Goal: Register for event/course

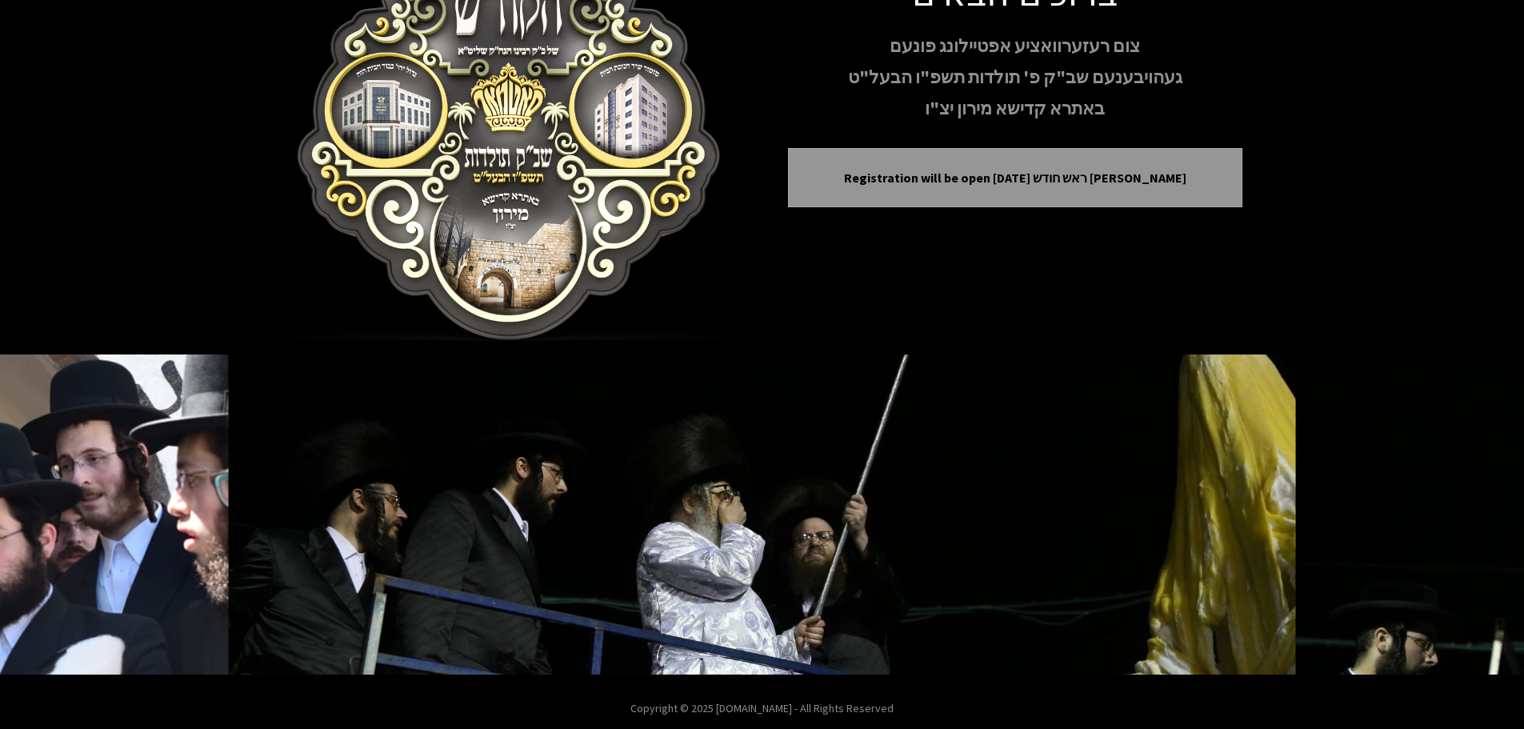
scroll to position [165, 0]
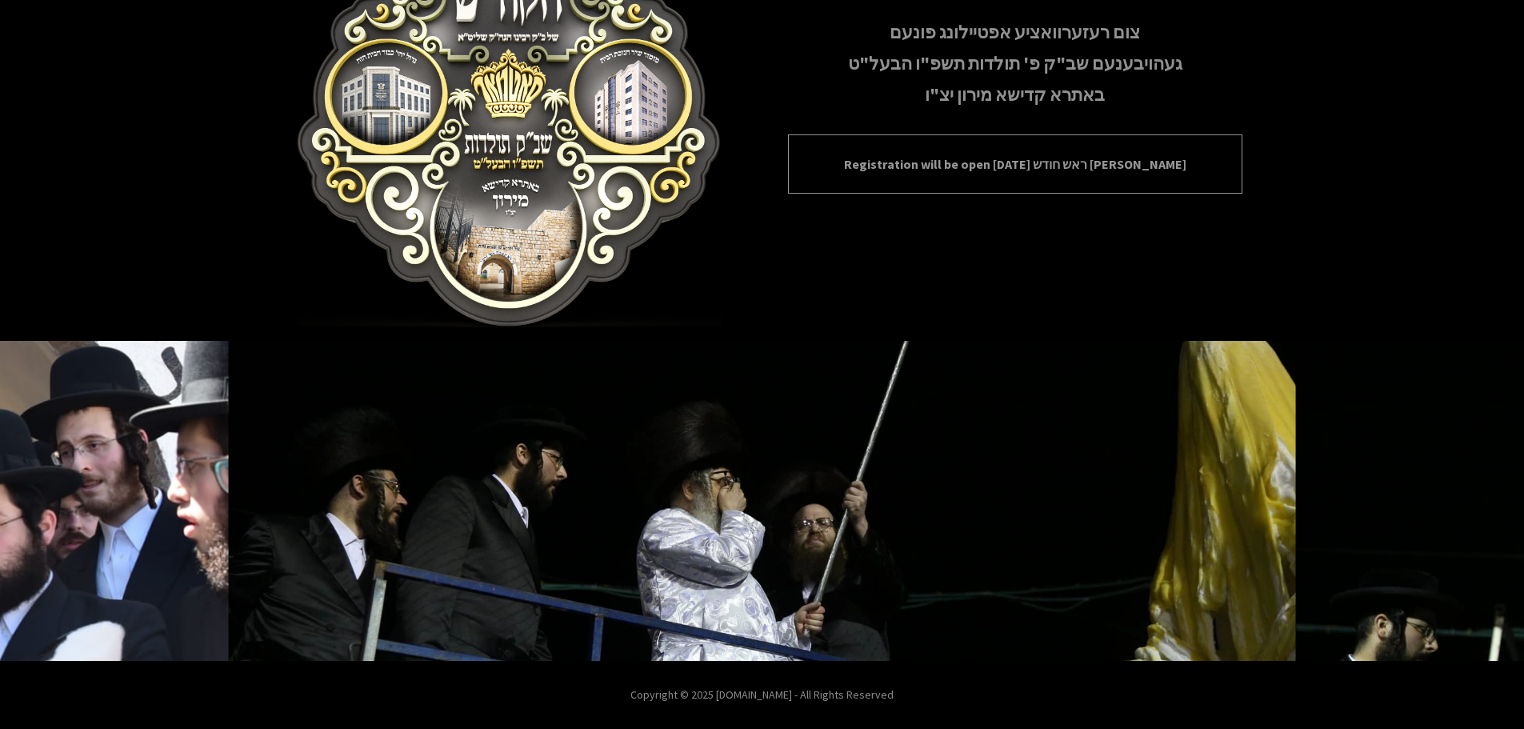
click at [875, 168] on p "Registration will be open [DATE] ראש חודש [PERSON_NAME]" at bounding box center [1015, 163] width 415 height 19
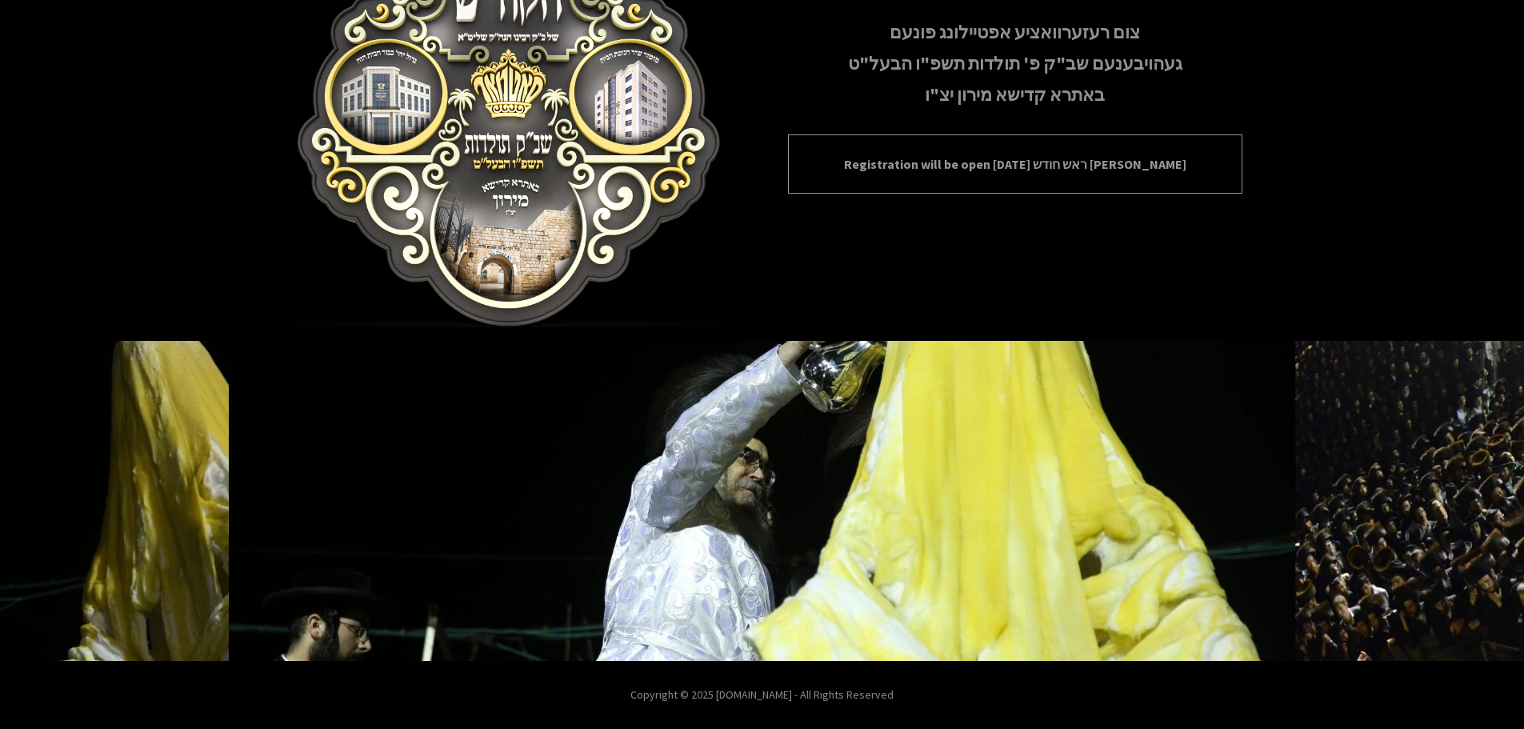
click at [884, 183] on div "Registration will be open [DATE] ראש חודש [PERSON_NAME]" at bounding box center [1015, 163] width 455 height 59
click at [884, 165] on p "Registration will be open [DATE] ראש חודש [PERSON_NAME]" at bounding box center [1015, 163] width 415 height 19
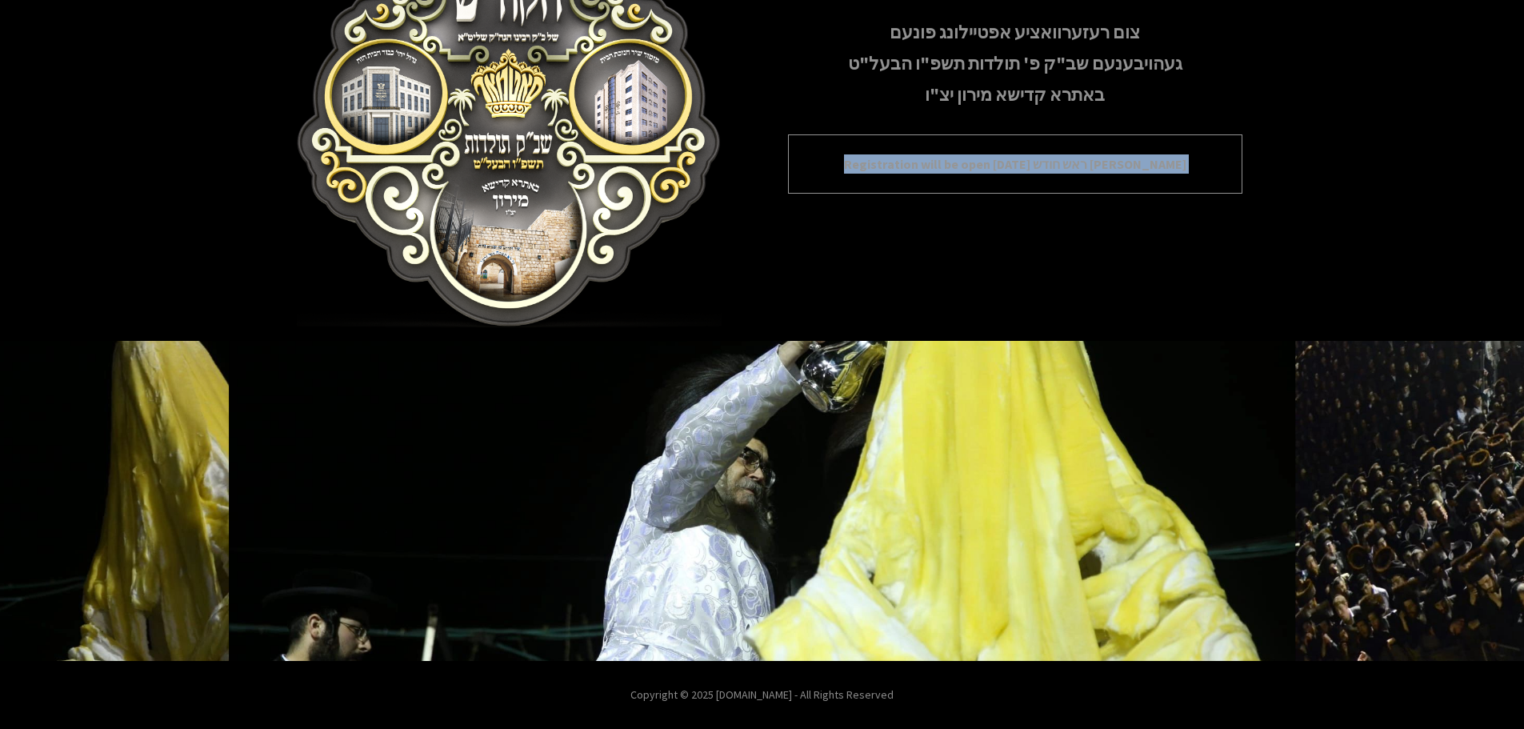
click at [884, 165] on p "Registration will be open [DATE] ראש חודש [PERSON_NAME]" at bounding box center [1015, 163] width 415 height 19
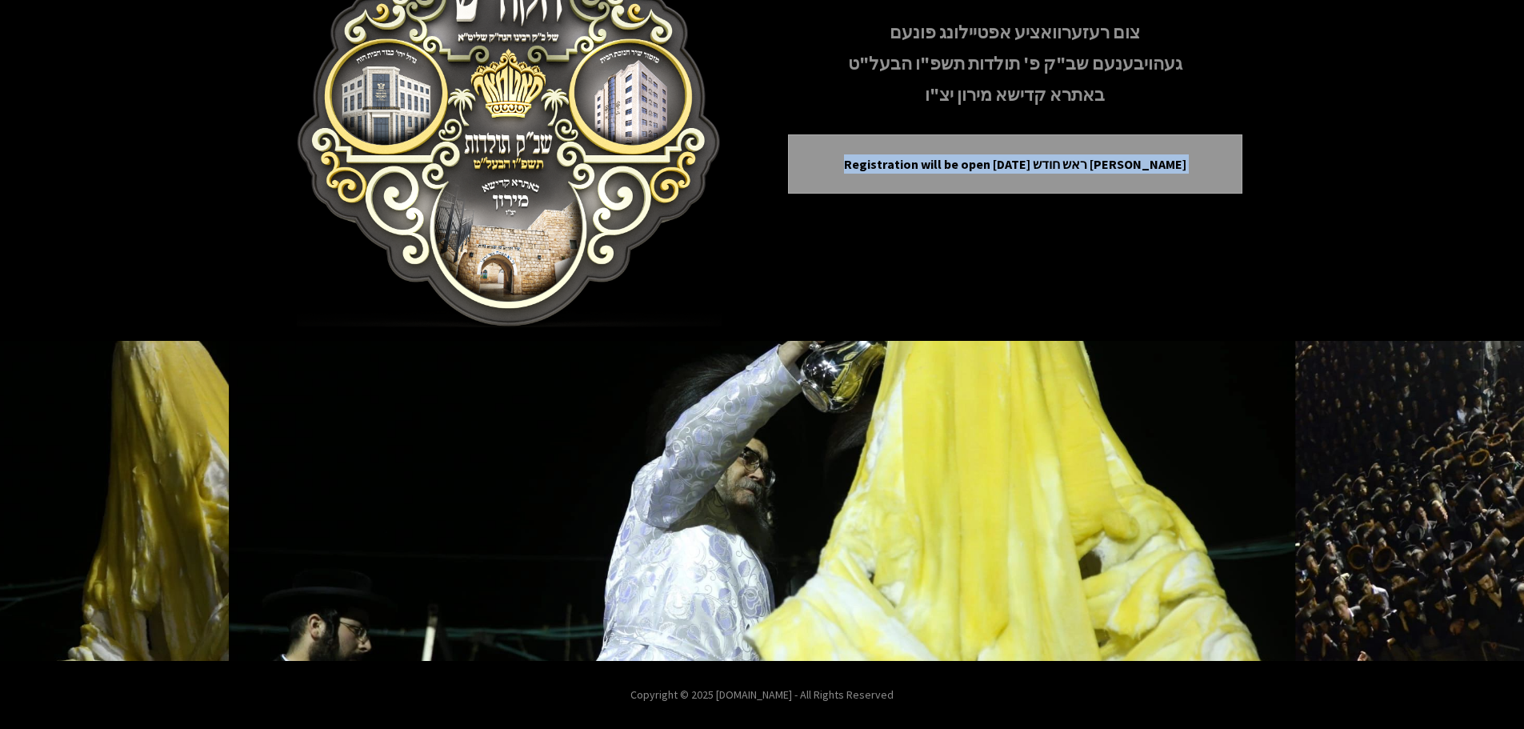
drag, startPoint x: 884, startPoint y: 165, endPoint x: 875, endPoint y: 198, distance: 34.0
click at [882, 172] on p "Registration will be open [DATE] ראש חודש [PERSON_NAME]" at bounding box center [1015, 163] width 415 height 19
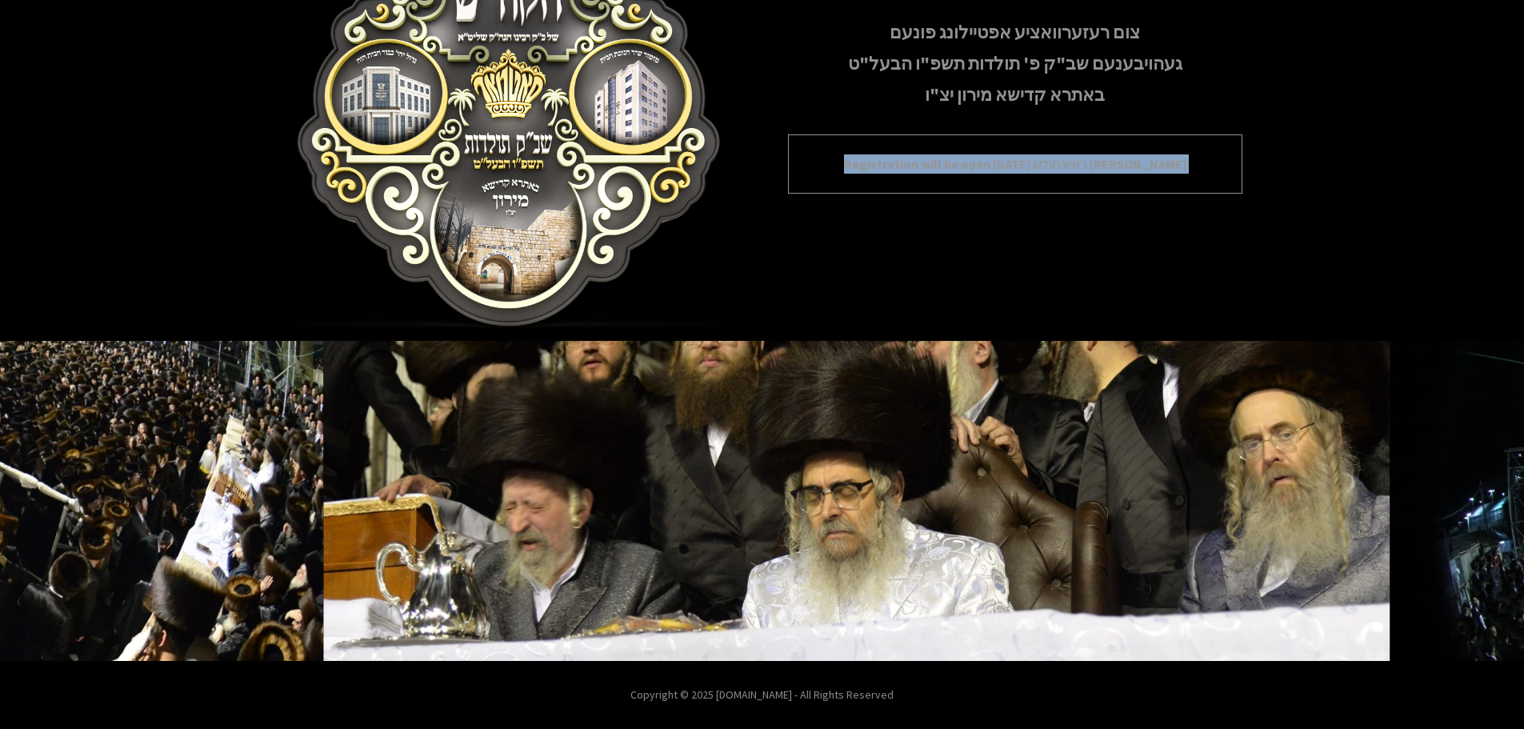
drag, startPoint x: 911, startPoint y: 155, endPoint x: 868, endPoint y: 158, distance: 42.5
click at [908, 155] on p "Registration will be open [DATE] ראש חודש [PERSON_NAME]" at bounding box center [1015, 163] width 415 height 19
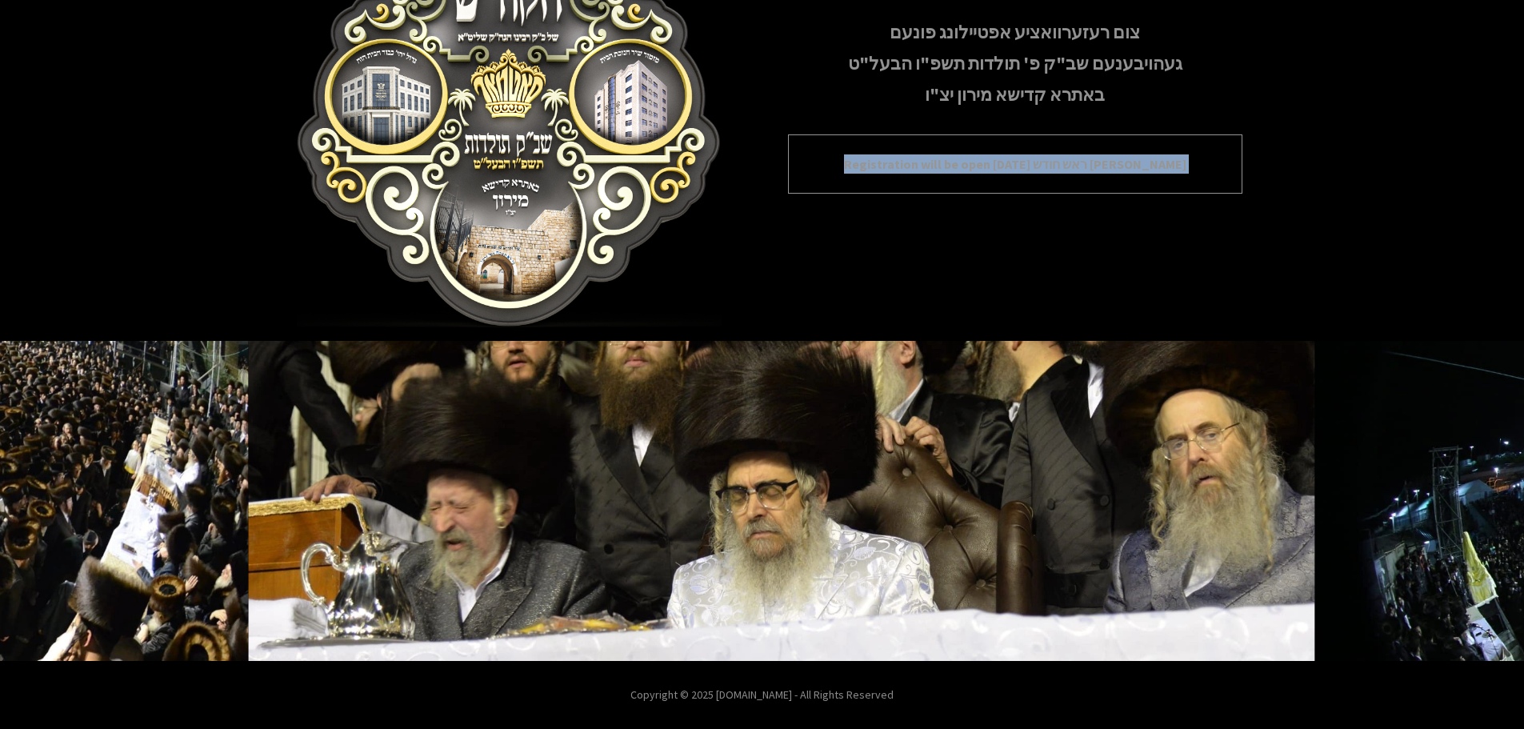
click at [852, 158] on p "Registration will be open [DATE] ראש חודש [PERSON_NAME]" at bounding box center [1015, 163] width 415 height 19
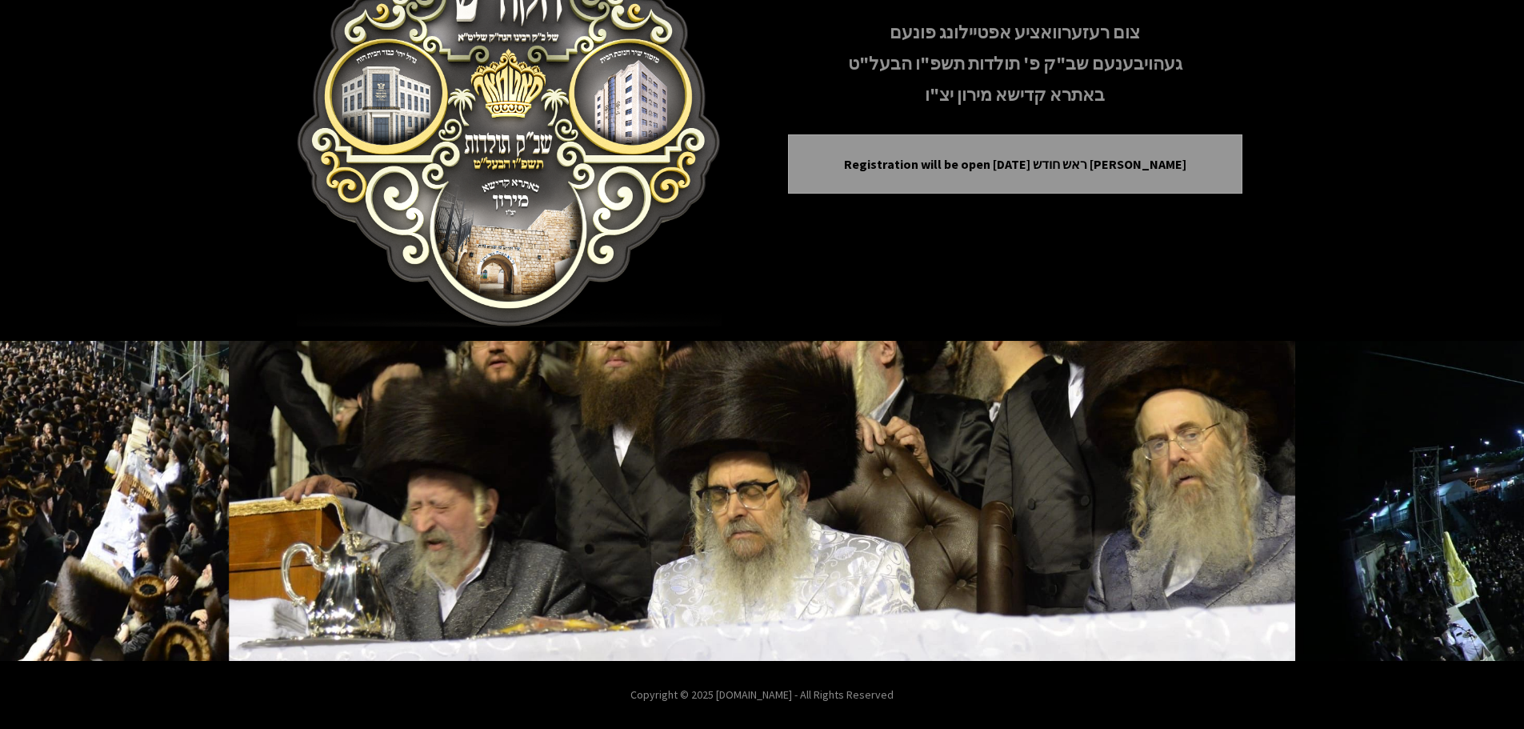
drag, startPoint x: 831, startPoint y: 122, endPoint x: 823, endPoint y: 98, distance: 25.1
click at [824, 99] on div "ברוכים הבאים צום רעזערוואציע אפטיילונג פונעם געהויבענעם שב"ק פ' תולדות תשפ"ו הב…" at bounding box center [1015, 88] width 455 height 262
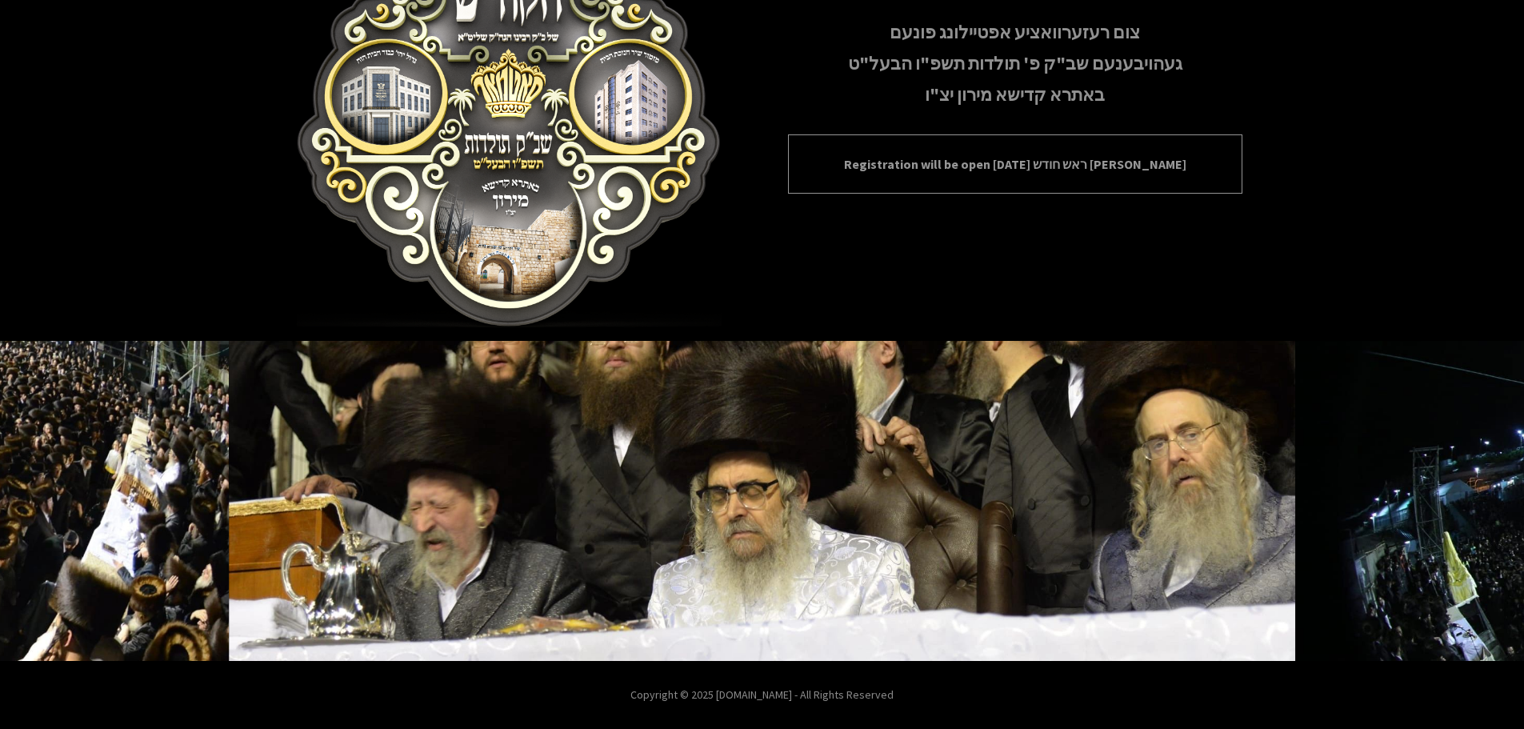
click at [821, 166] on p "Registration will be open [DATE] ראש חודש [PERSON_NAME]" at bounding box center [1015, 163] width 415 height 19
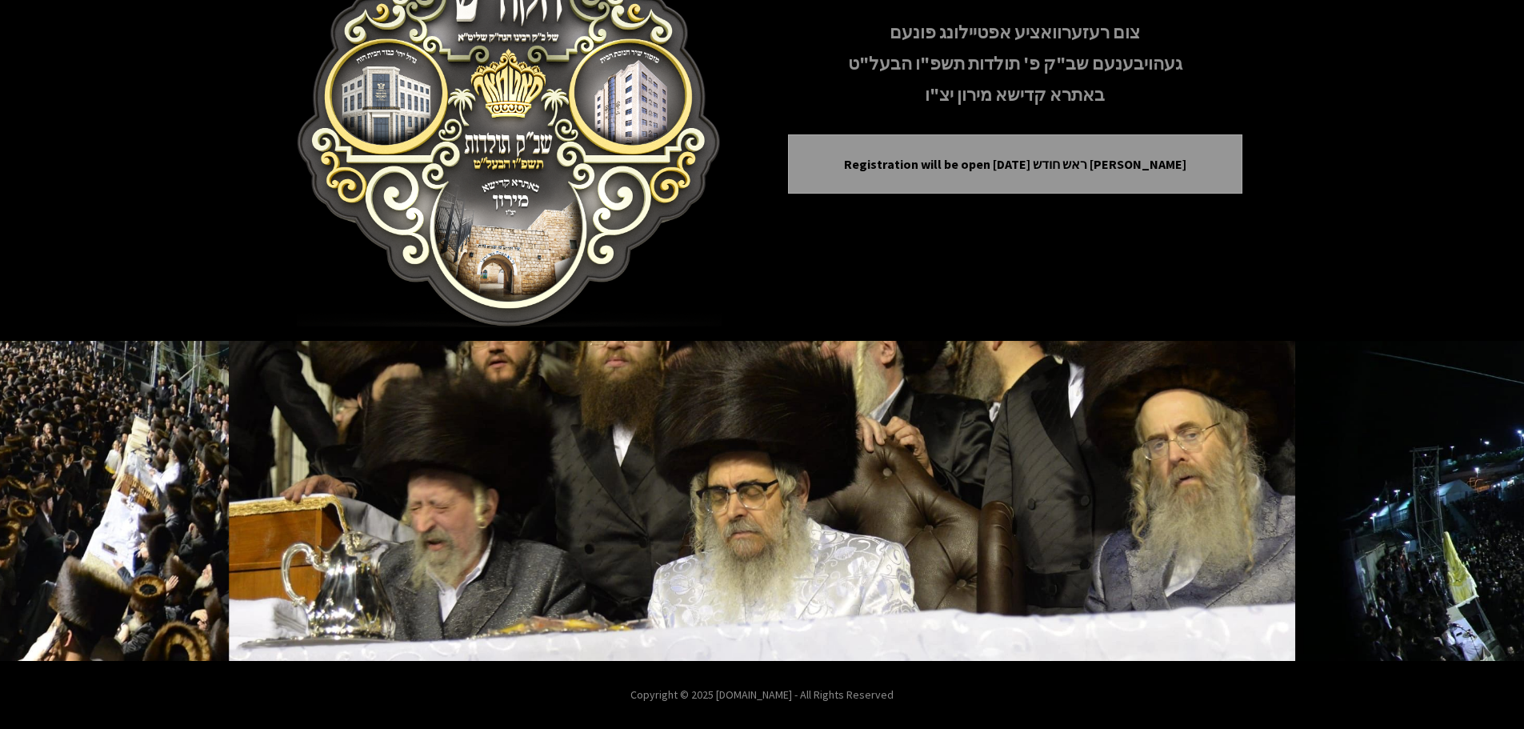
click at [848, 71] on p "געהויבענעם שב"ק פ' תולדות תשפ"ו הבעל"ט" at bounding box center [1015, 64] width 455 height 28
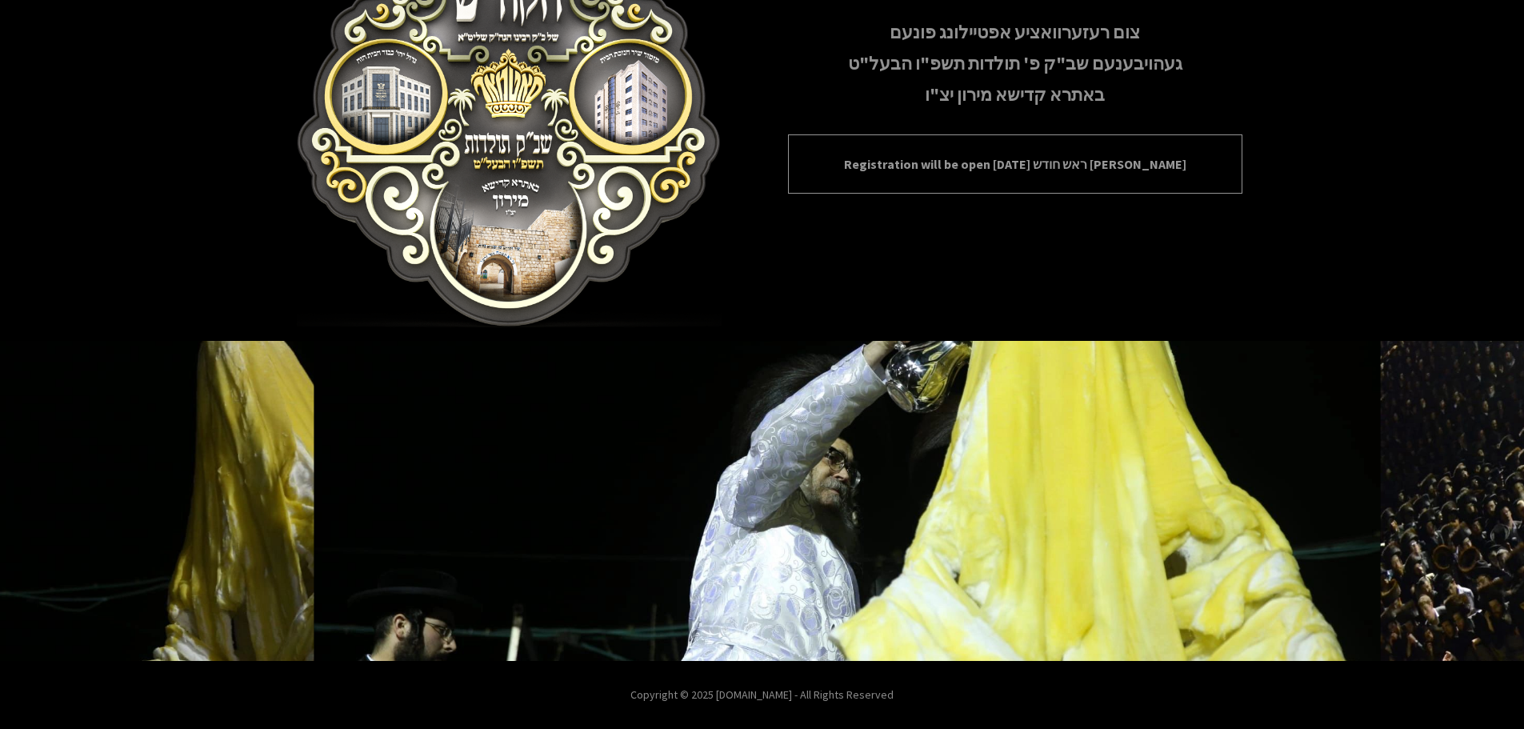
click at [1019, 143] on div "Registration will be open [DATE] ראש חודש [PERSON_NAME]" at bounding box center [1015, 163] width 455 height 59
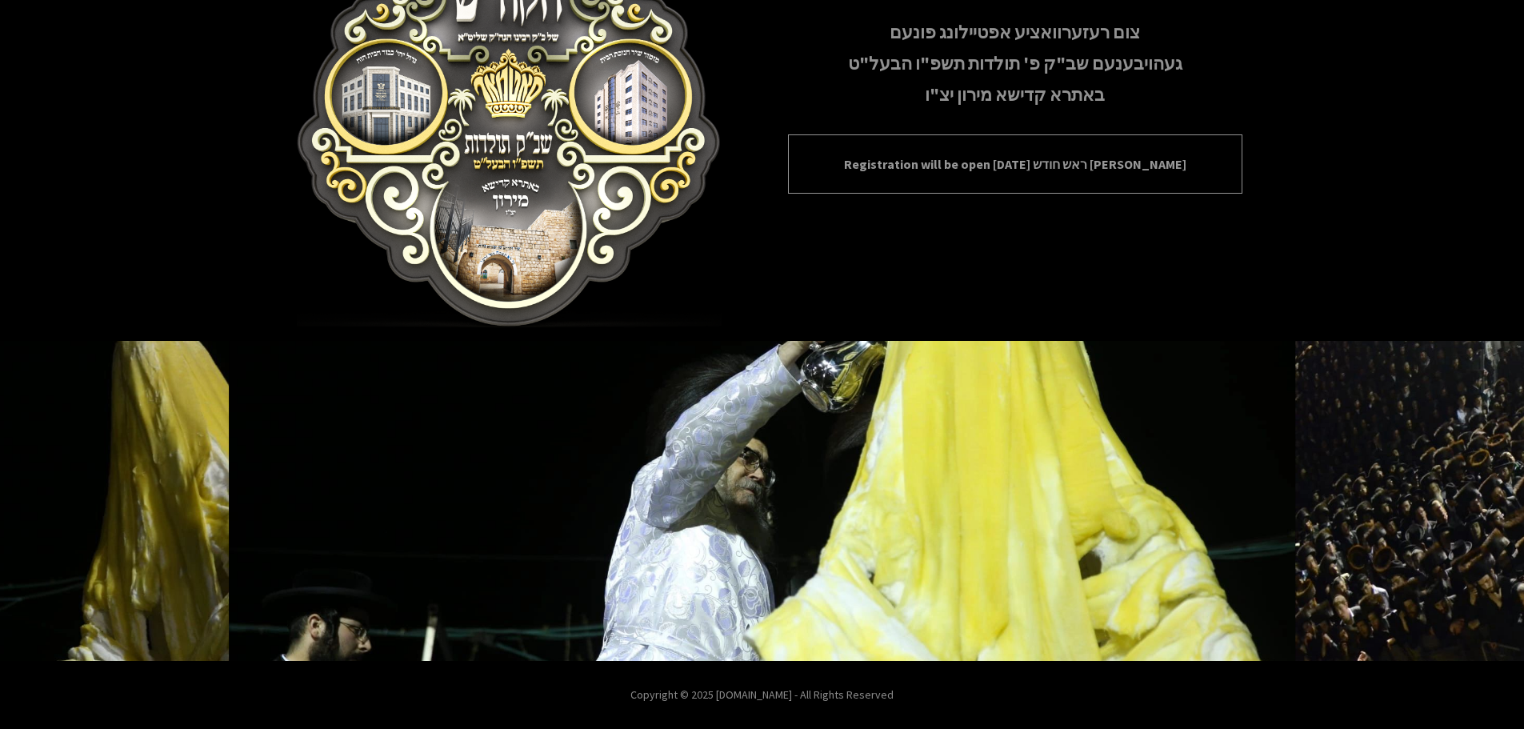
click at [1019, 171] on p "Registration will be open [DATE] ראש חודש [PERSON_NAME]" at bounding box center [1015, 163] width 415 height 19
drag, startPoint x: 1019, startPoint y: 171, endPoint x: 1020, endPoint y: 182, distance: 10.5
click at [1019, 172] on p "Registration will be open [DATE] ראש חודש [PERSON_NAME]" at bounding box center [1015, 163] width 415 height 19
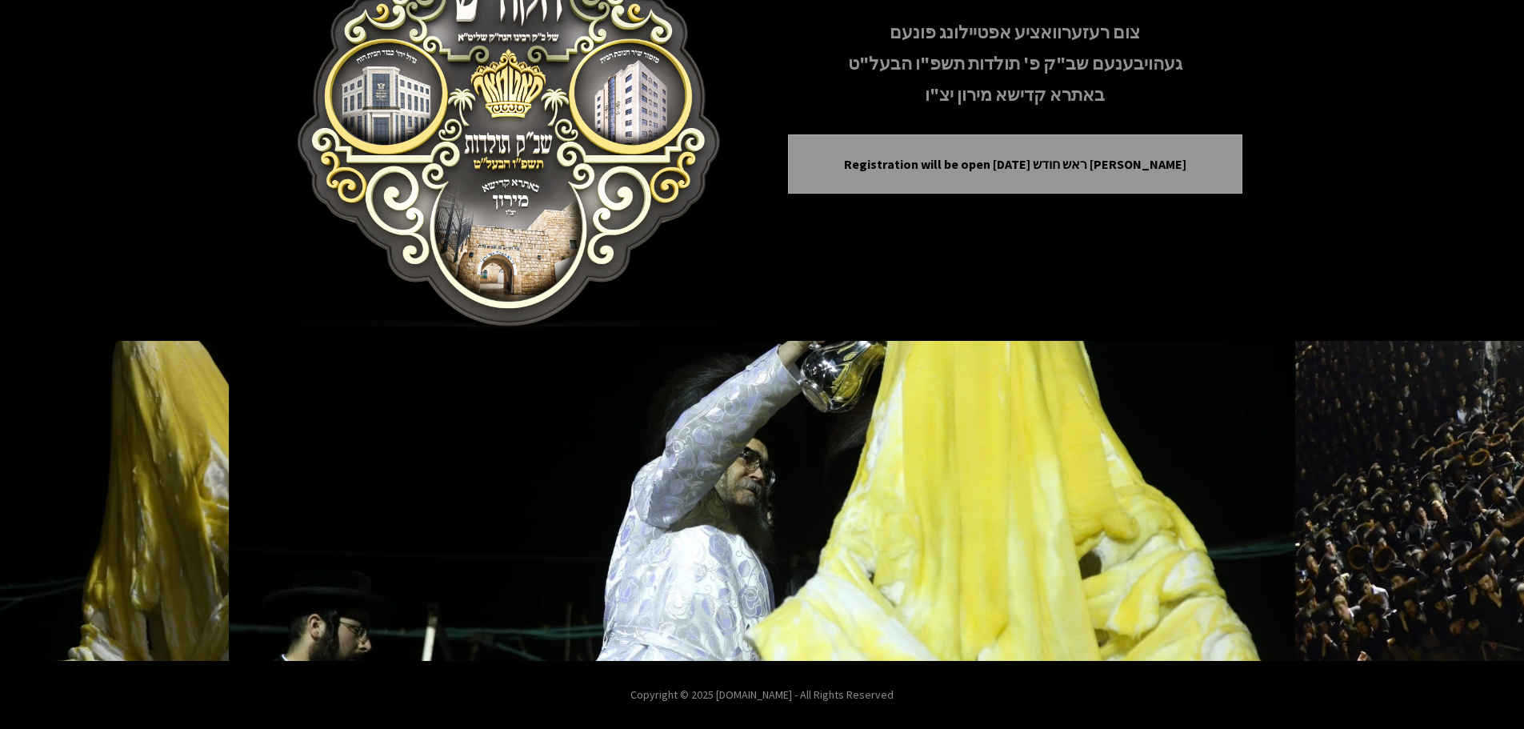
click at [1159, 127] on div "ברוכים הבאים צום רעזערוואציע אפטיילונג פונעם געהויבענעם שב"ק פ' תולדות תשפ"ו הב…" at bounding box center [1015, 88] width 455 height 262
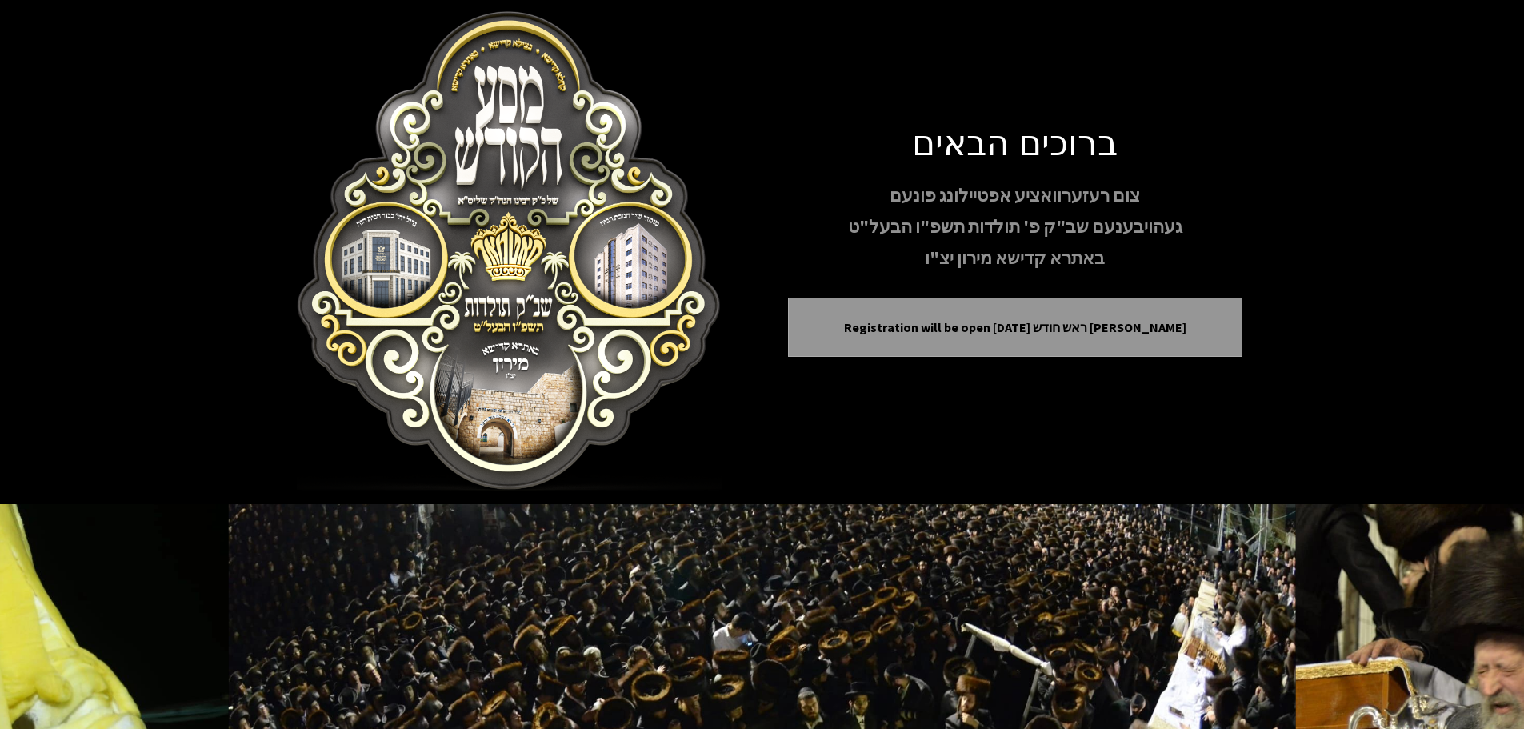
scroll to position [0, 0]
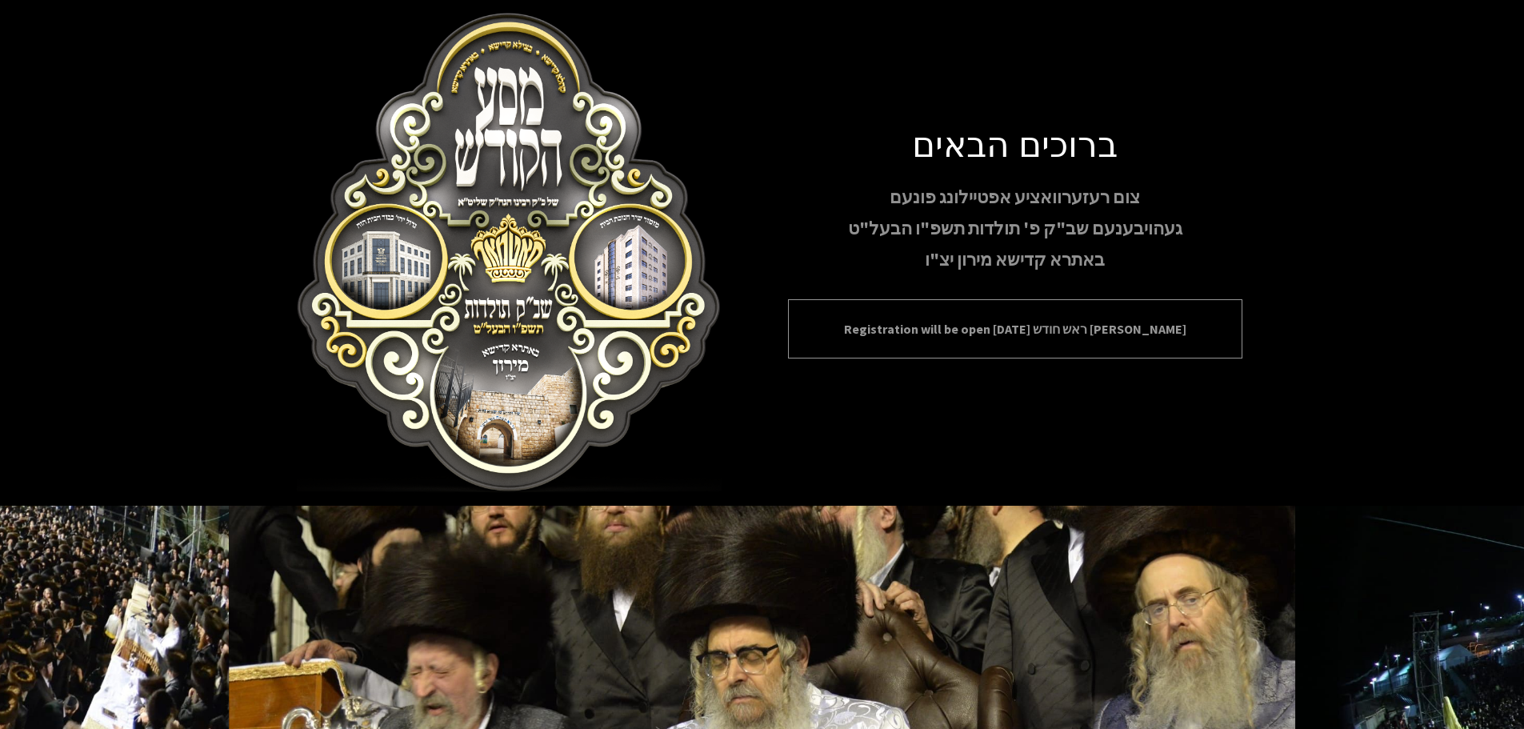
click at [1002, 342] on div "Registration will be open [DATE] ראש חודש [PERSON_NAME]" at bounding box center [1015, 328] width 455 height 59
click at [1042, 323] on p "Registration will be open [DATE] ראש חודש [PERSON_NAME]" at bounding box center [1015, 328] width 415 height 19
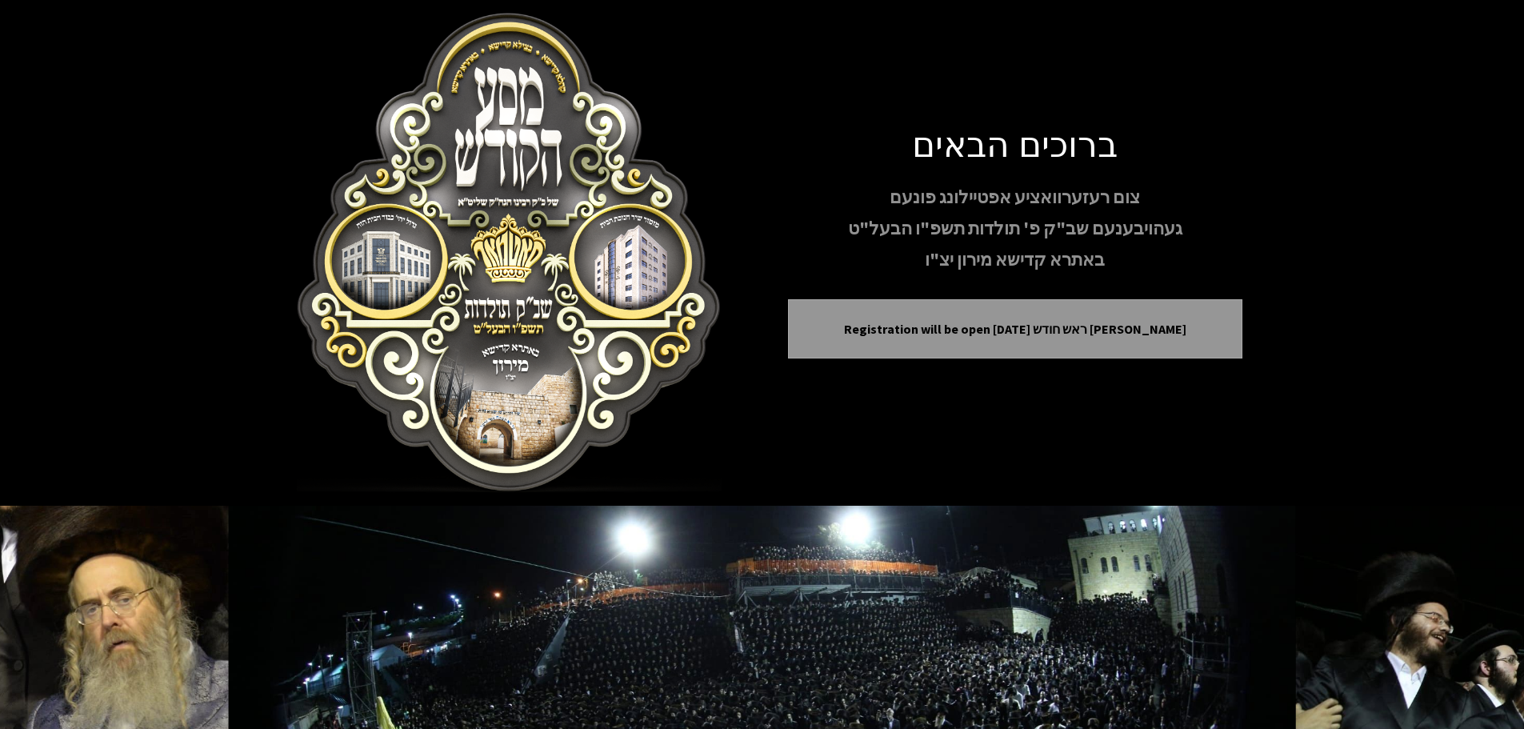
click at [1108, 292] on div "ברוכים הבאים צום רעזערוואציע אפטיילונג פונעם געהויבענעם שב"ק פ' תולדות תשפ"ו הב…" at bounding box center [1015, 253] width 455 height 262
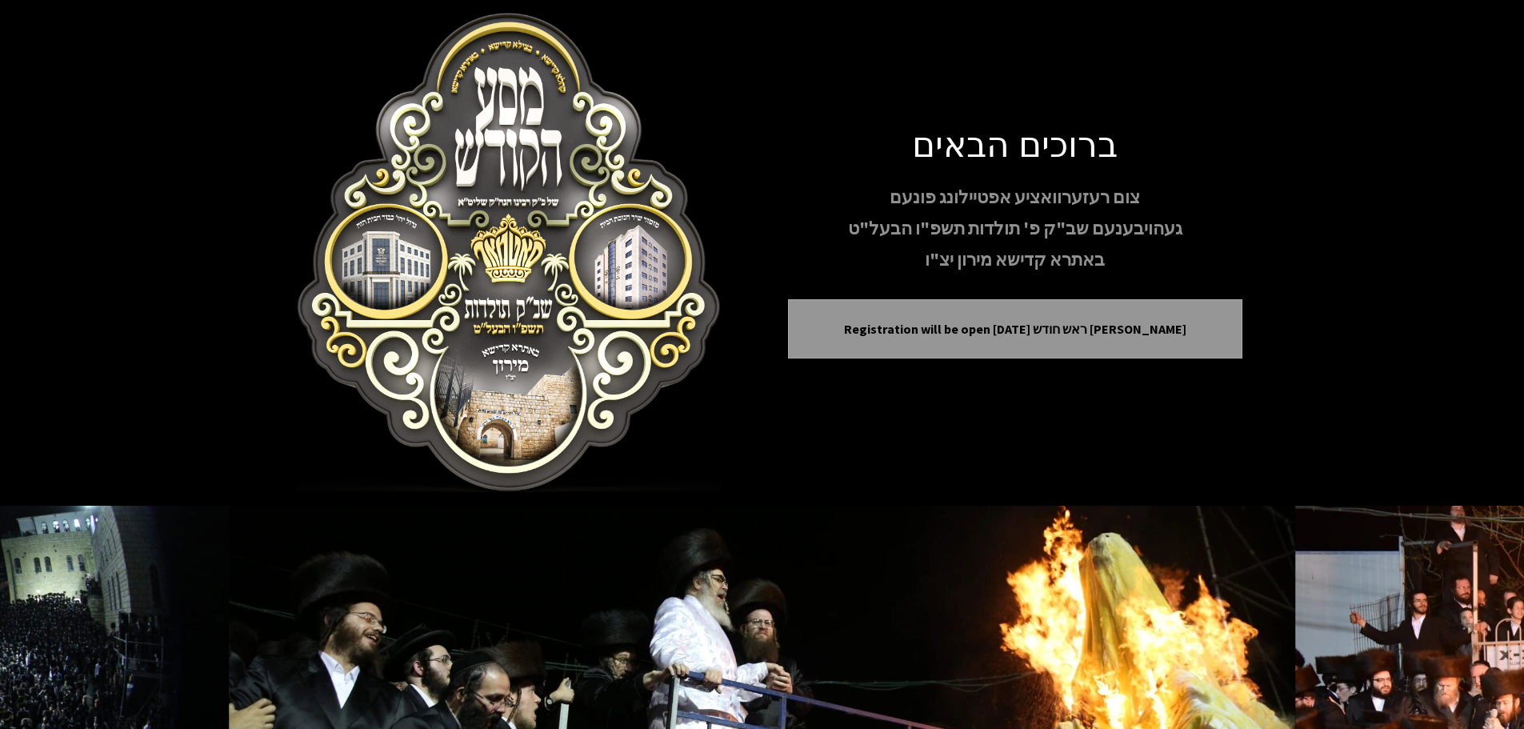
click at [947, 296] on div "ברוכים הבאים צום רעזערוואציע אפטיילונג פונעם געהויבענעם שב"ק פ' תולדות תשפ"ו הב…" at bounding box center [1015, 253] width 455 height 262
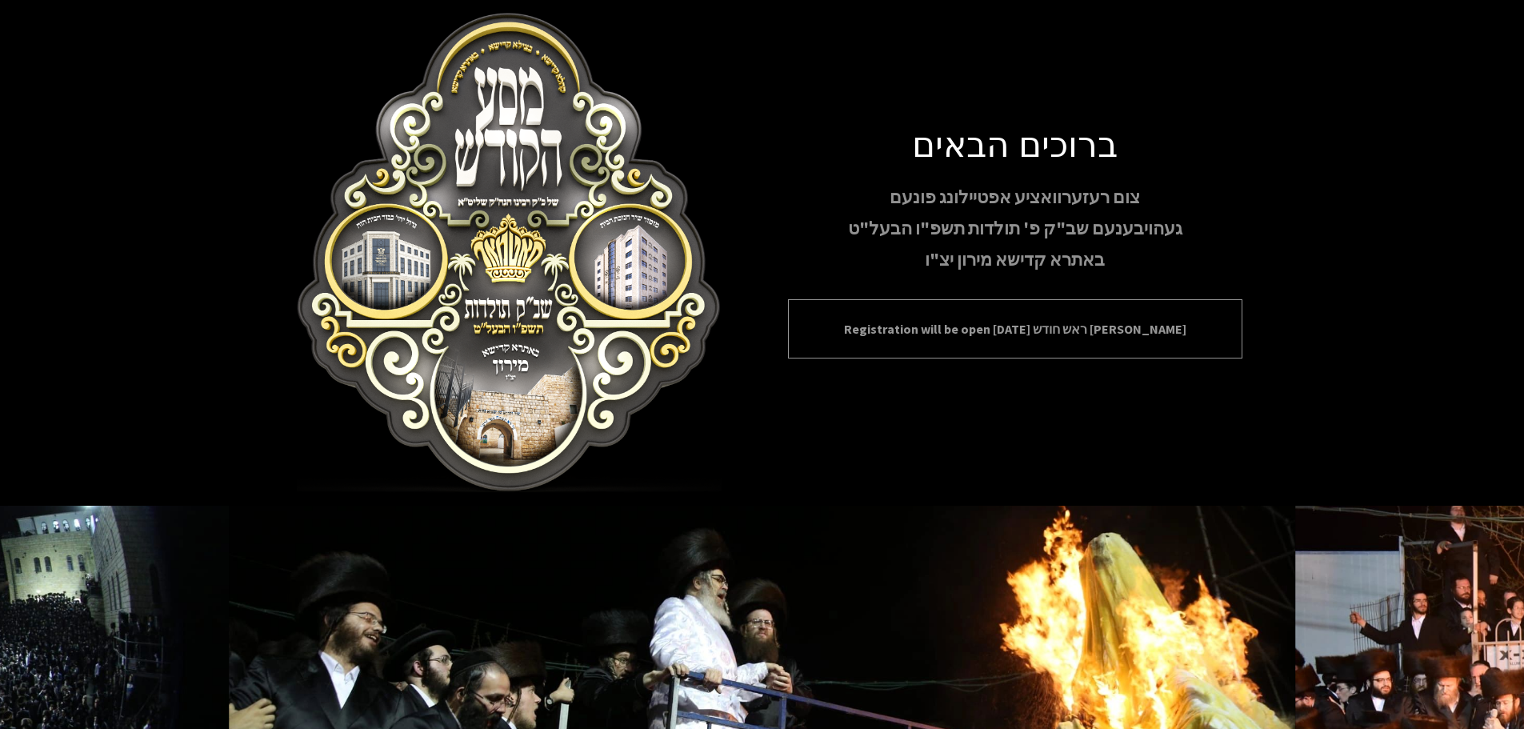
click at [947, 307] on div "Registration will be open [DATE] ראש חודש [PERSON_NAME]" at bounding box center [1015, 328] width 455 height 59
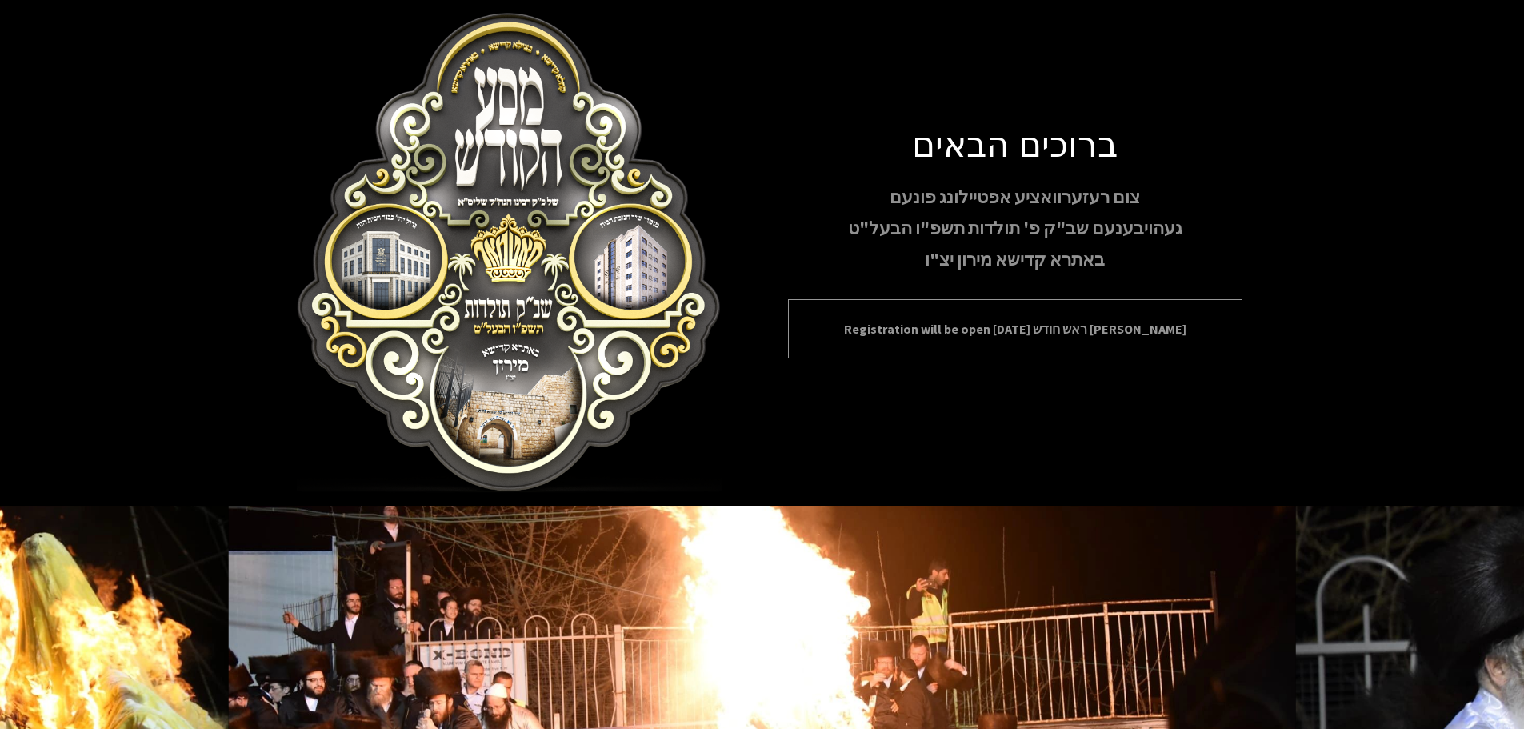
click at [949, 317] on div "Registration will be open [DATE] ראש חודש [PERSON_NAME]" at bounding box center [1015, 328] width 455 height 59
click at [951, 318] on div "Registration will be open [DATE] ראש חודש [PERSON_NAME]" at bounding box center [1015, 328] width 455 height 59
click at [955, 318] on div "Registration will be open [DATE] ראש חודש [PERSON_NAME]" at bounding box center [1015, 328] width 455 height 59
click at [958, 319] on div "Registration will be open [DATE] ראש חודש [PERSON_NAME]" at bounding box center [1015, 328] width 455 height 59
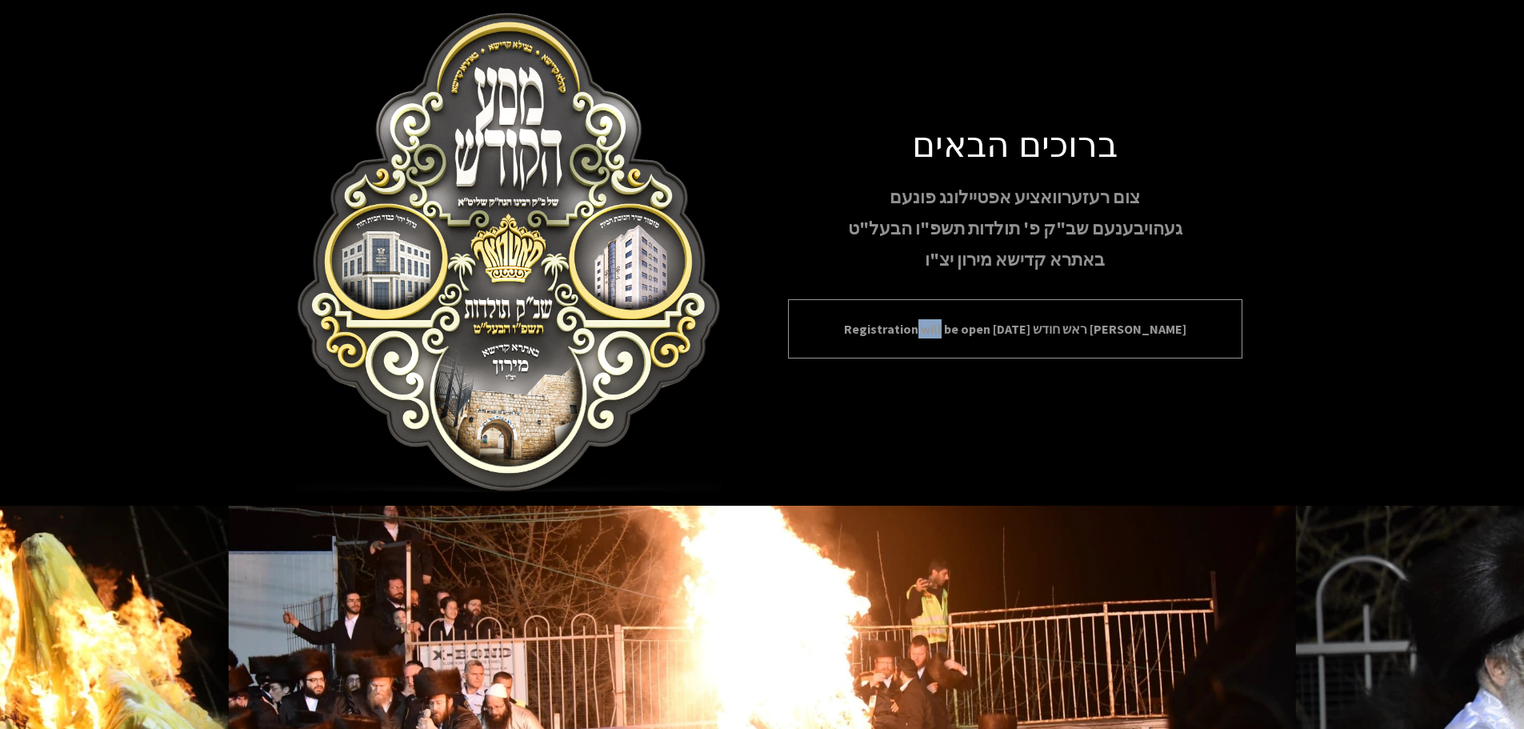
click at [959, 320] on p "Registration will be open [DATE] ראש חודש [PERSON_NAME]" at bounding box center [1015, 328] width 415 height 19
click at [961, 322] on p "Registration will be open [DATE] ראש חודש [PERSON_NAME]" at bounding box center [1015, 328] width 415 height 19
click at [962, 325] on p "Registration will be open [DATE] ראש חודש [PERSON_NAME]" at bounding box center [1015, 328] width 415 height 19
click at [960, 327] on p "Registration will be open [DATE] ראש חודש [PERSON_NAME]" at bounding box center [1015, 328] width 415 height 19
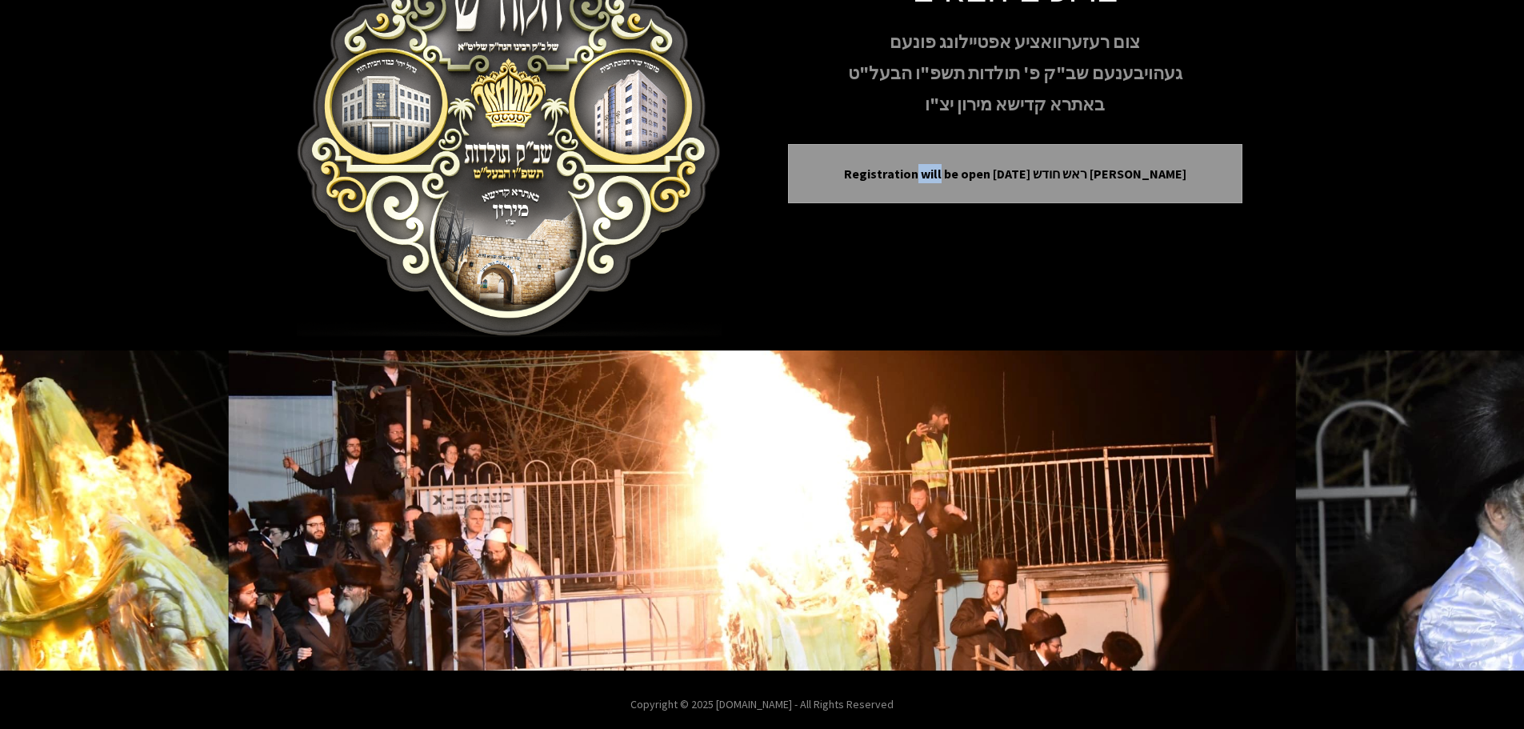
scroll to position [165, 0]
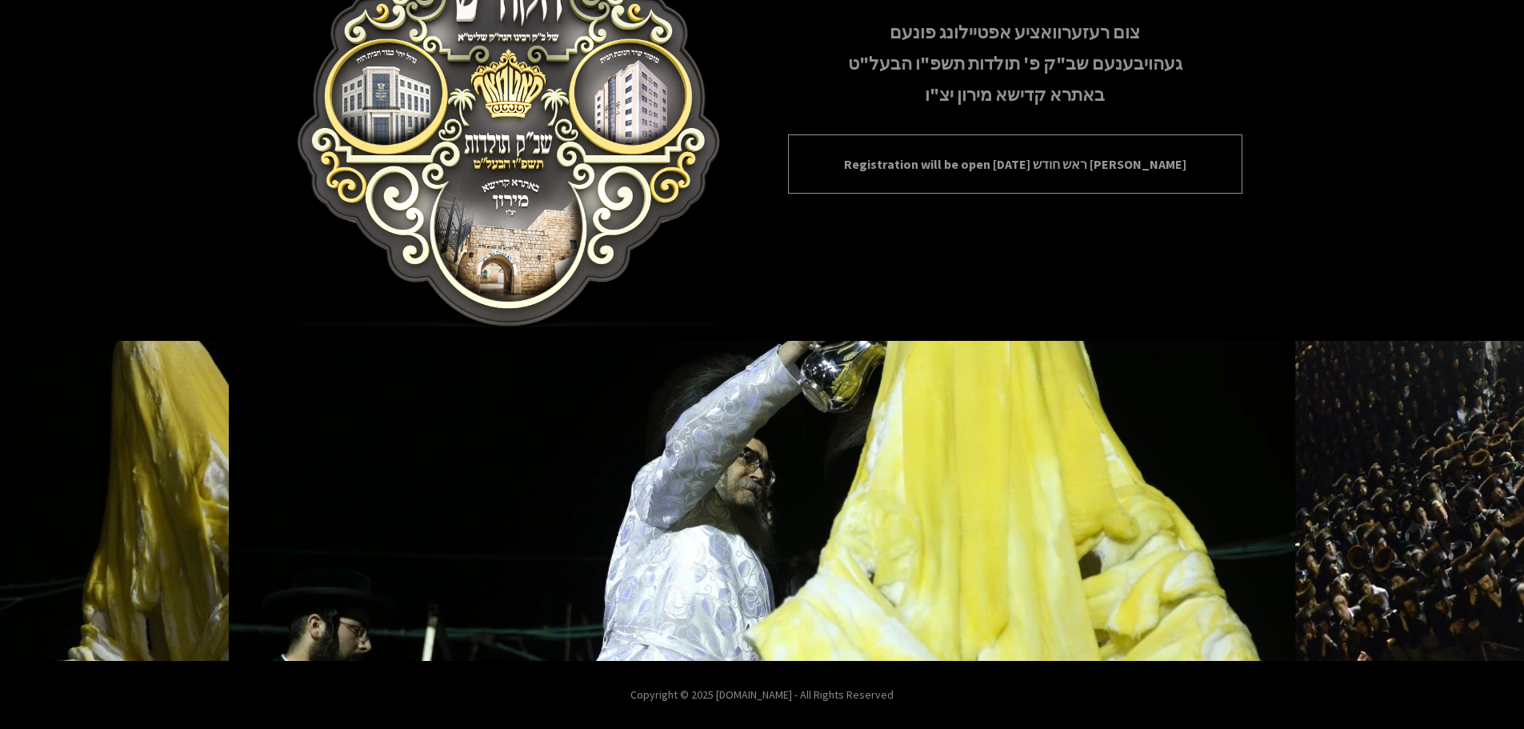
click at [1104, 164] on p "Registration will be open [DATE] ראש חודש [PERSON_NAME]" at bounding box center [1015, 163] width 415 height 19
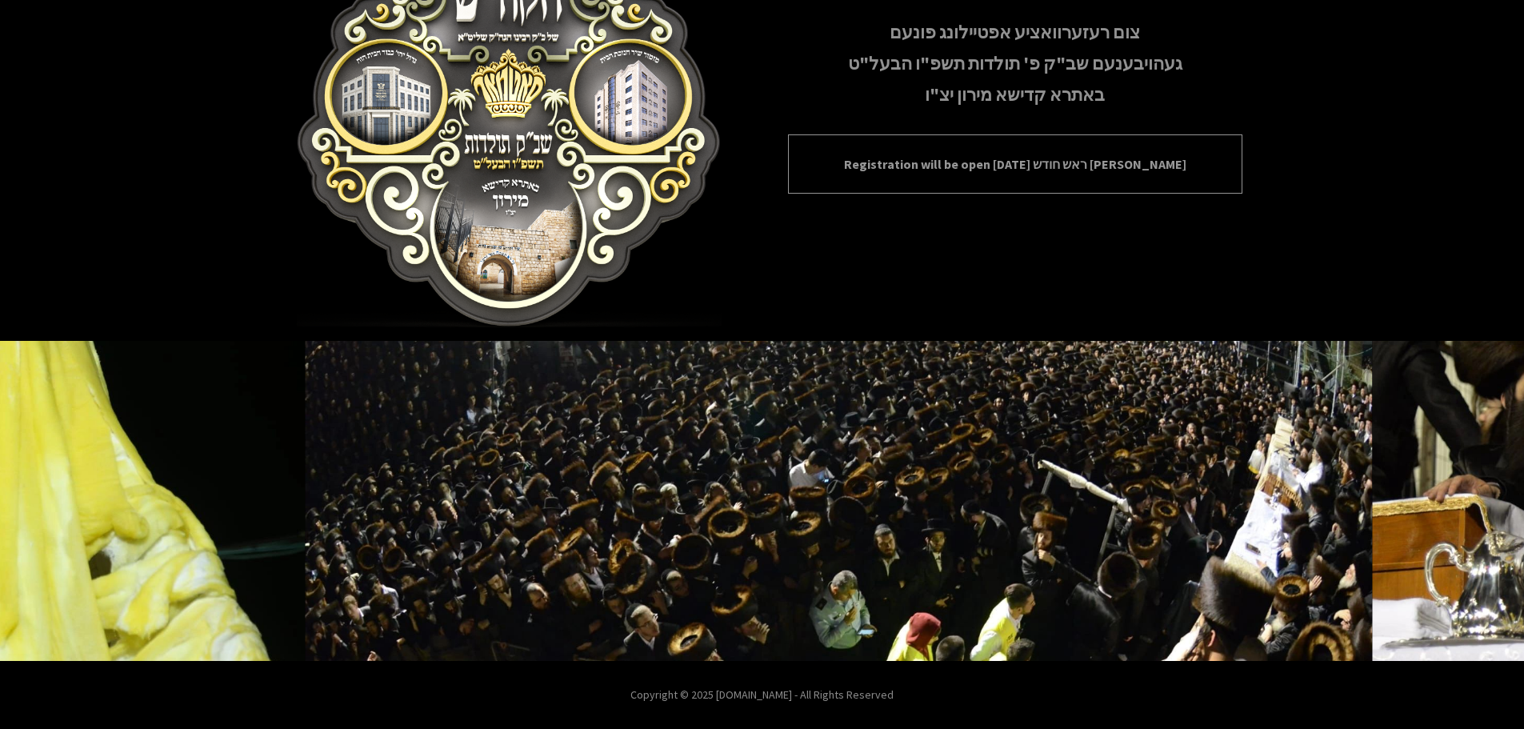
click at [1104, 164] on p "Registration will be open [DATE] ראש חודש [PERSON_NAME]" at bounding box center [1015, 163] width 415 height 19
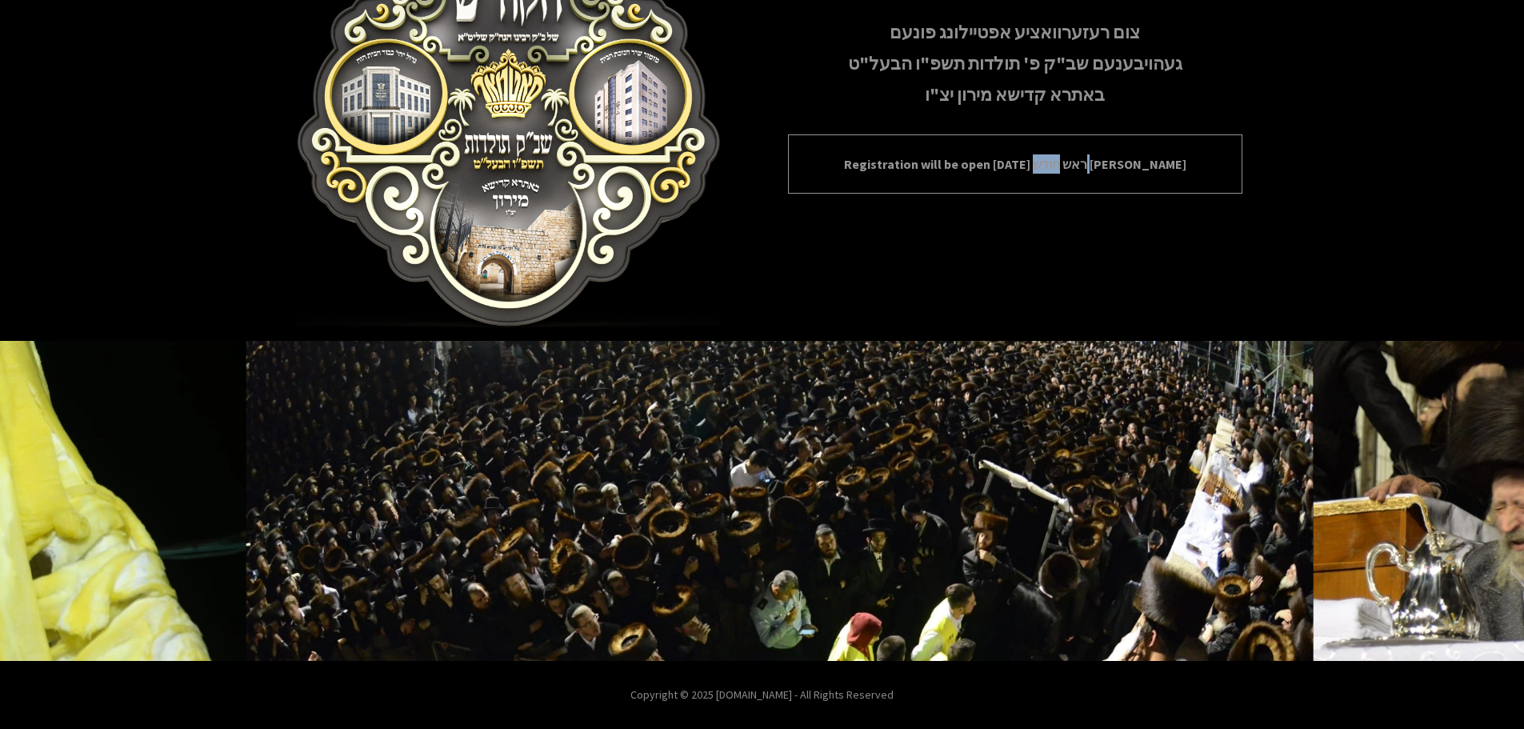
click at [1104, 164] on p "Registration will be open [DATE] ראש חודש [PERSON_NAME]" at bounding box center [1015, 163] width 415 height 19
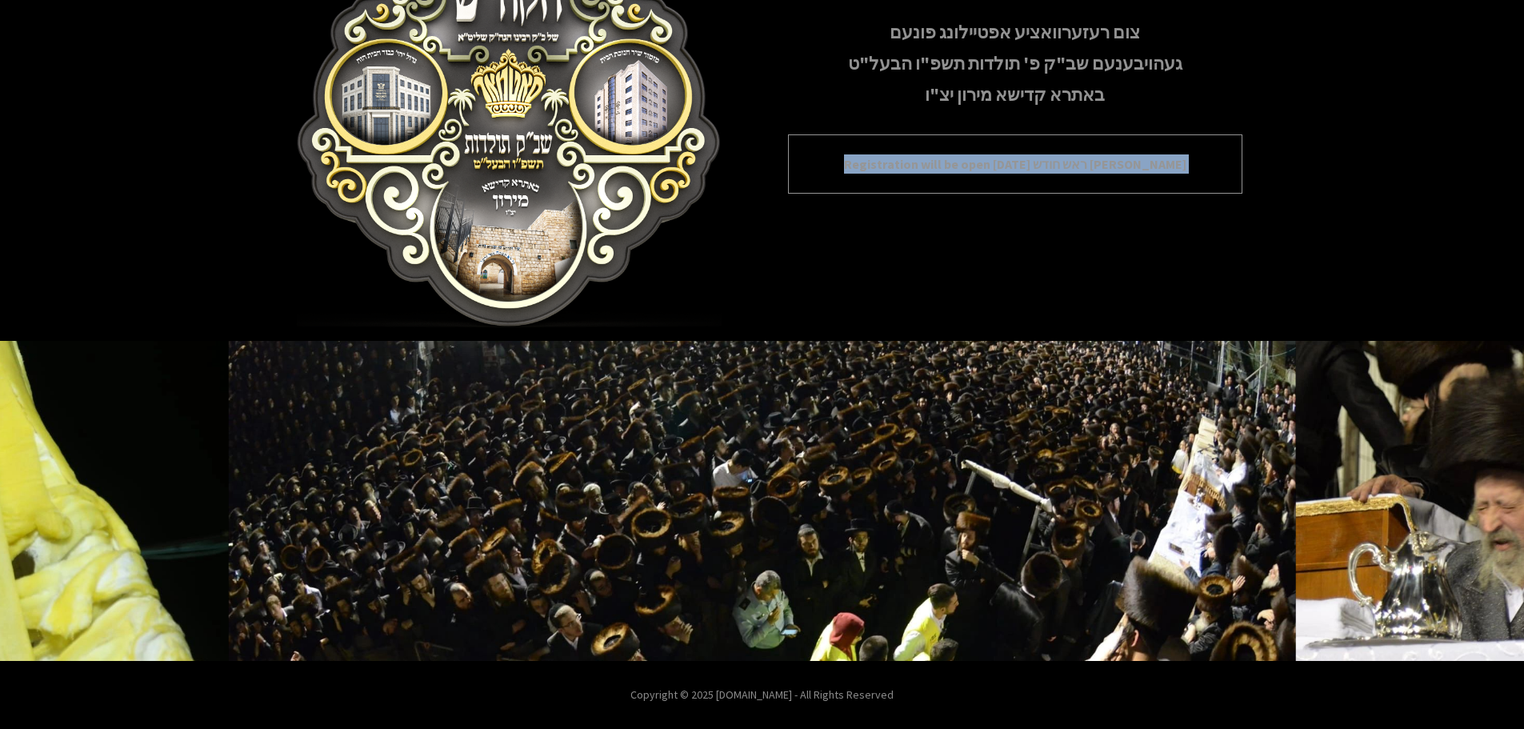
drag, startPoint x: 1104, startPoint y: 164, endPoint x: 1211, endPoint y: 98, distance: 125.7
click at [1104, 163] on p "Registration will be open [DATE] ראש חודש [PERSON_NAME]" at bounding box center [1015, 163] width 415 height 19
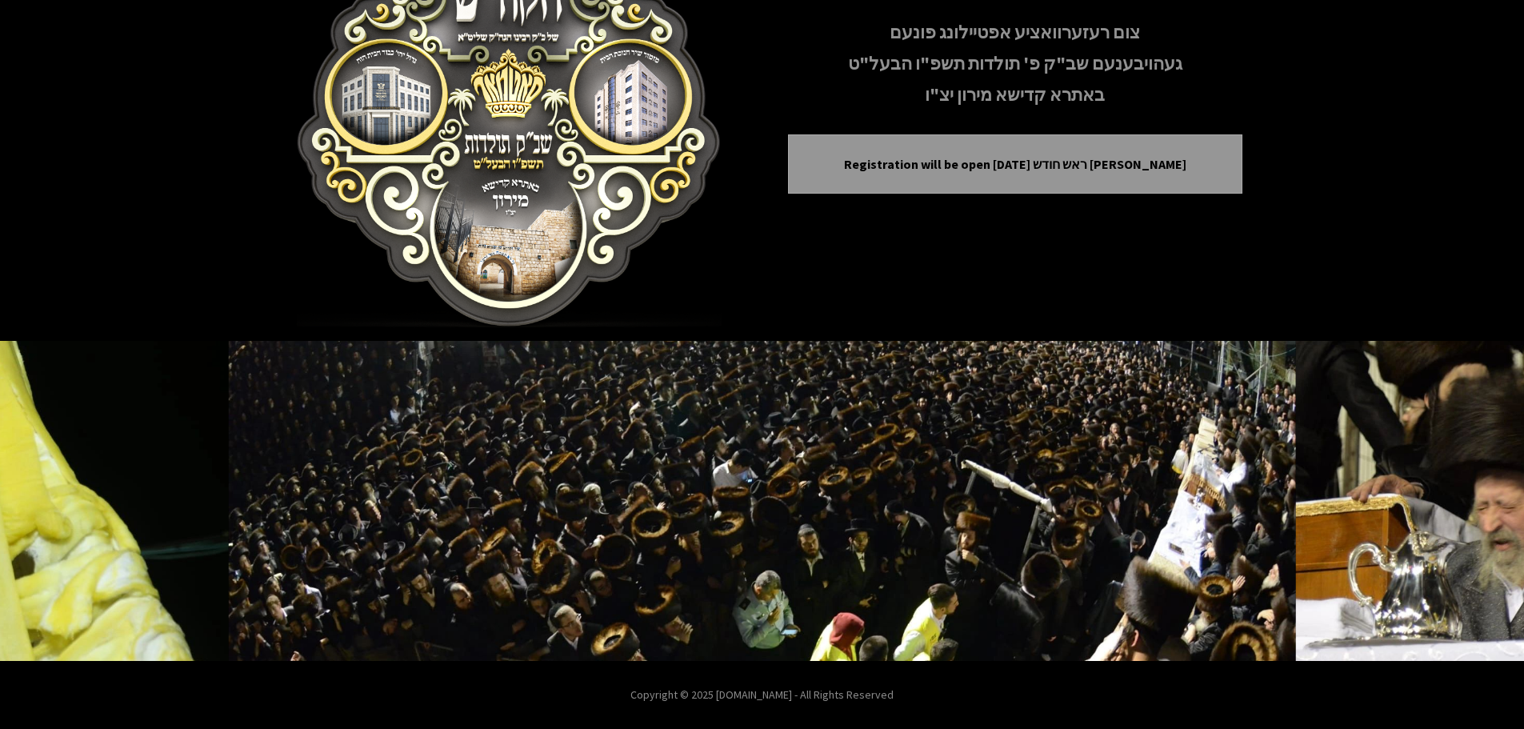
click at [1168, 13] on div "ברוכים הבאים צום רעזערוואציע אפטיילונג פונעם געהויבענעם שב"ק פ' תולדות תשפ"ו הב…" at bounding box center [1015, 88] width 455 height 262
